Goal: Transaction & Acquisition: Subscribe to service/newsletter

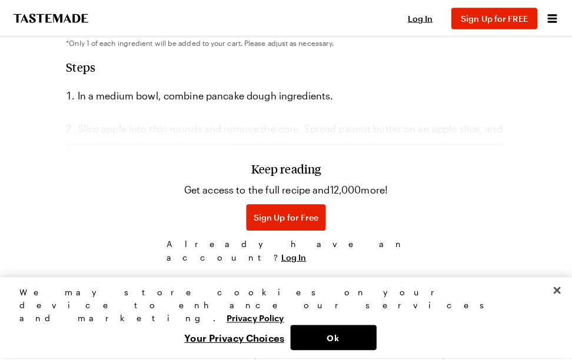
scroll to position [488, 0]
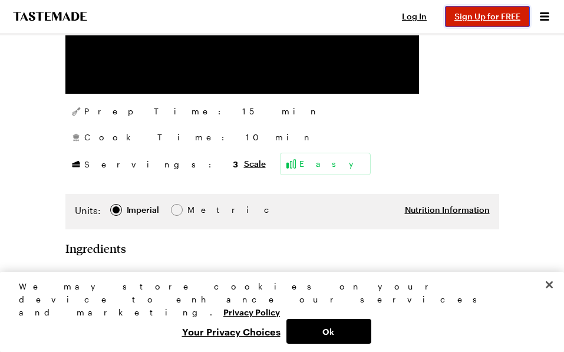
click at [480, 21] on button "Sign Up for FREE" at bounding box center [487, 16] width 85 height 21
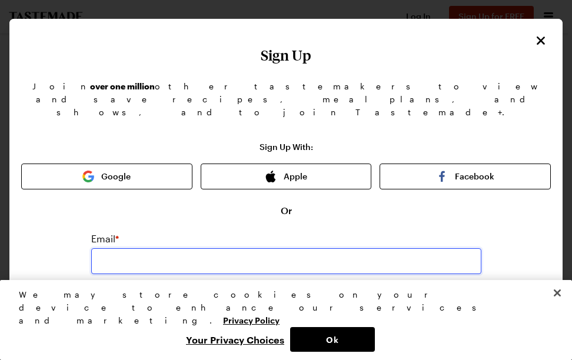
type input "[EMAIL_ADDRESS][DOMAIN_NAME]"
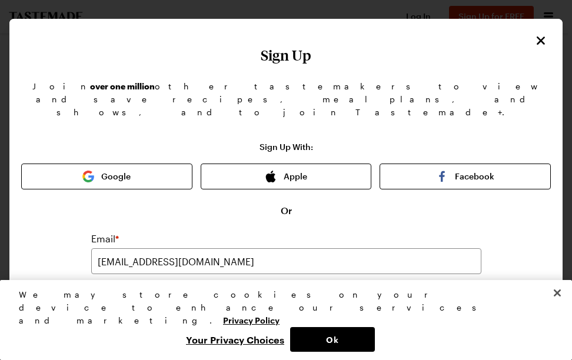
click at [436, 301] on div "Sign Up With: Google Apple Facebook Or Email * [EMAIL_ADDRESS][DOMAIN_NAME] Pas…" at bounding box center [286, 355] width 530 height 426
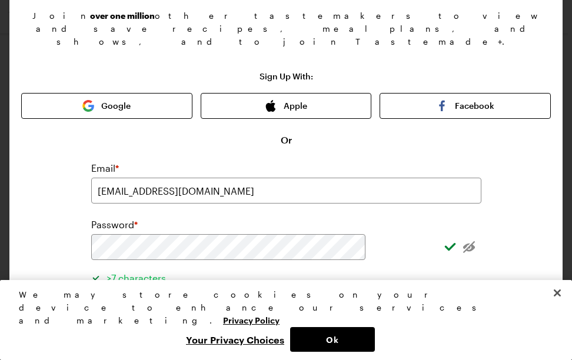
scroll to position [94, 0]
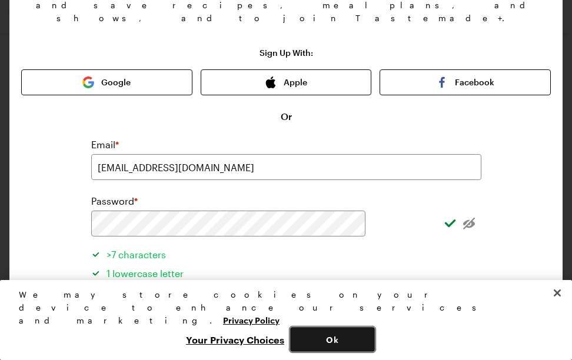
click at [323, 335] on button "Ok" at bounding box center [332, 339] width 85 height 25
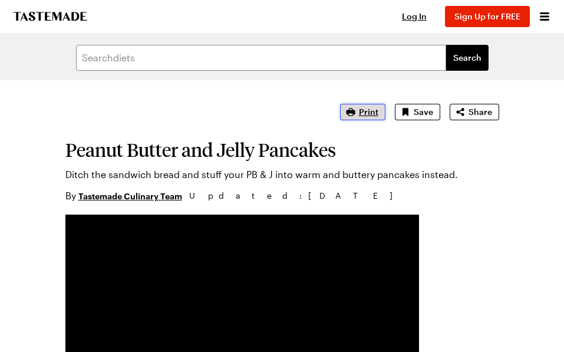
click at [361, 110] on span "Print" at bounding box center [368, 112] width 19 height 12
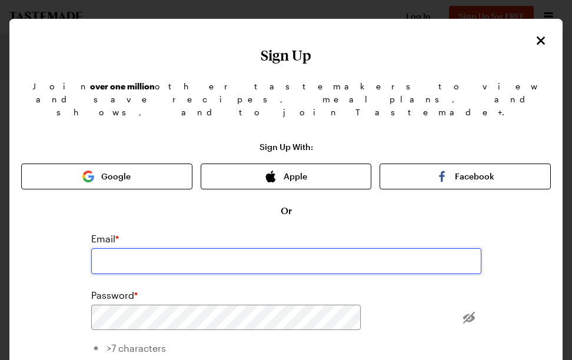
type input "[EMAIL_ADDRESS][DOMAIN_NAME]"
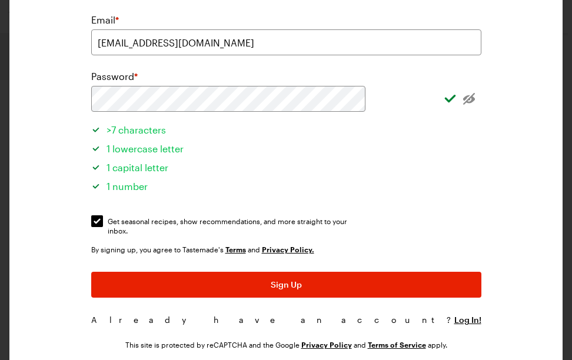
scroll to position [224, 0]
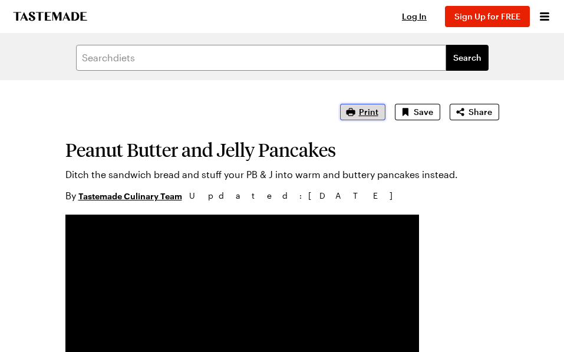
click at [366, 111] on span "Print" at bounding box center [368, 112] width 19 height 12
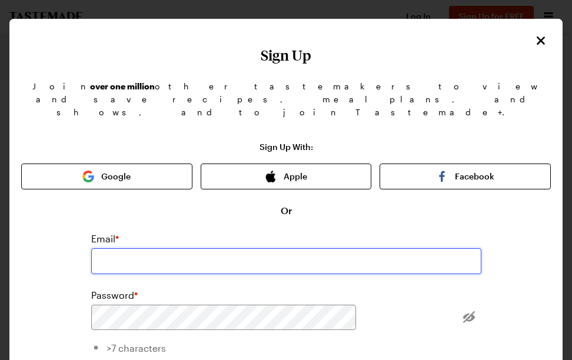
type input "[EMAIL_ADDRESS][DOMAIN_NAME]"
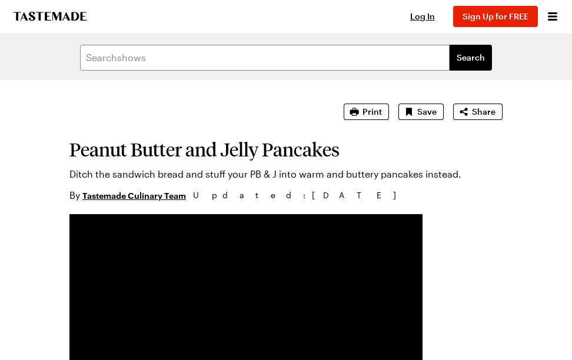
scroll to position [215, 0]
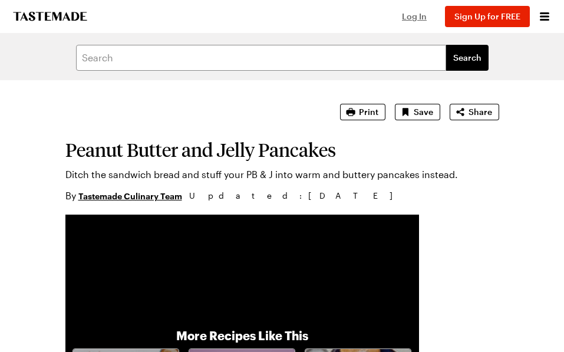
click at [419, 16] on span "Log In" at bounding box center [414, 16] width 25 height 10
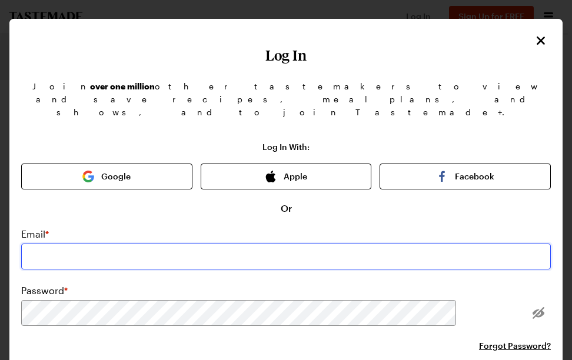
type input "[EMAIL_ADDRESS][DOMAIN_NAME]"
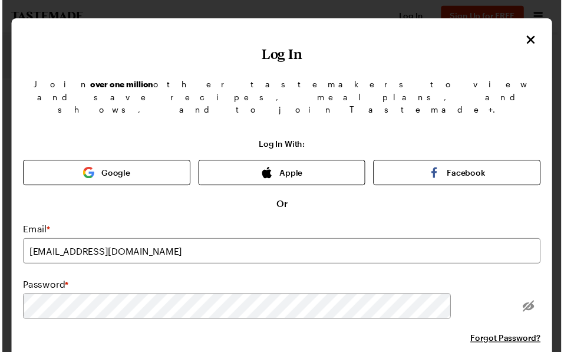
scroll to position [122, 0]
